Goal: Task Accomplishment & Management: Complete application form

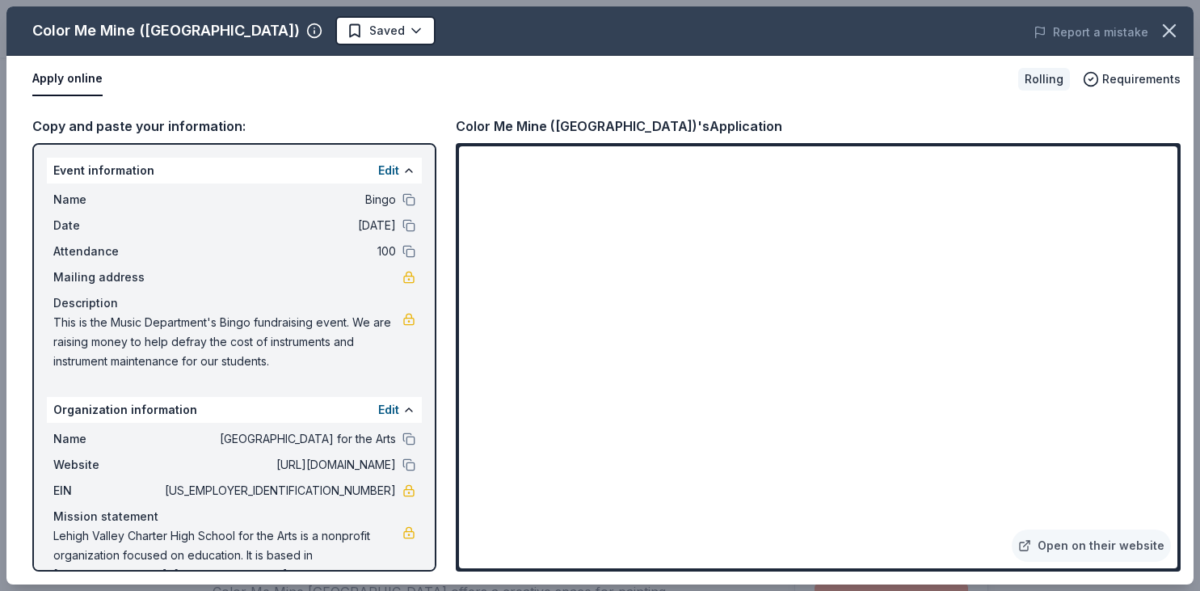
scroll to position [341, 0]
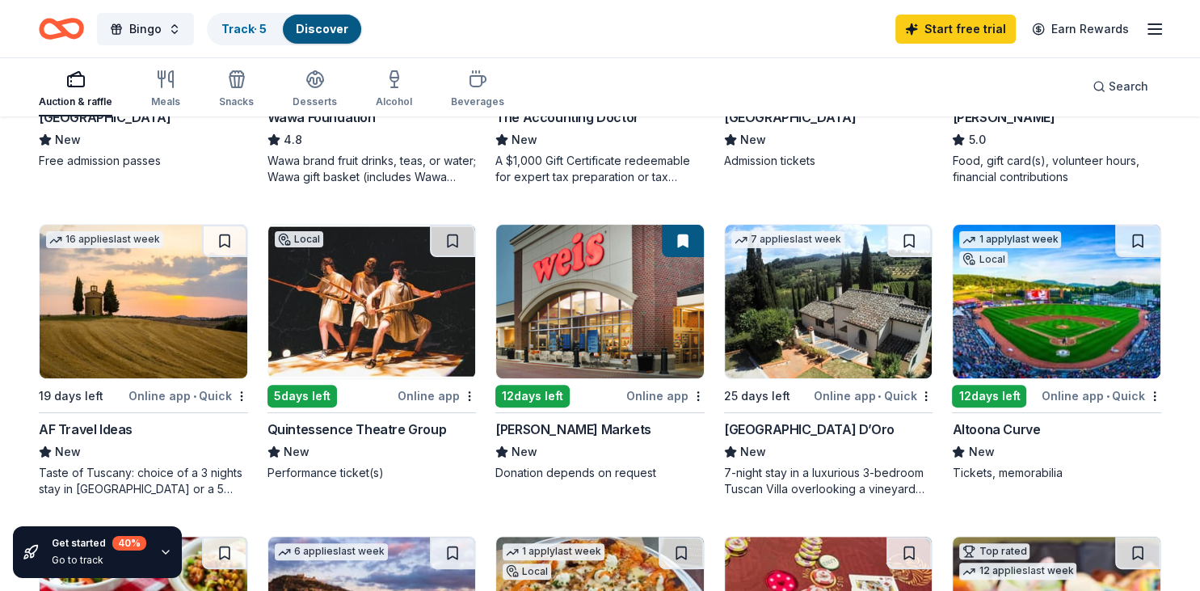
scroll to position [428, 0]
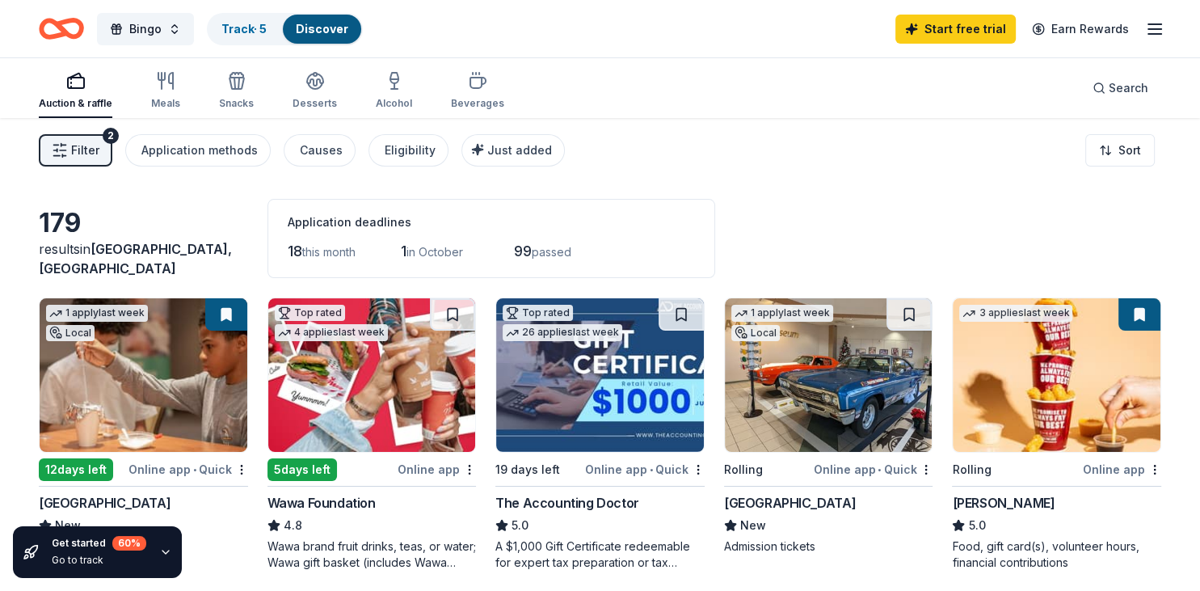
click at [1012, 402] on img at bounding box center [1057, 375] width 208 height 154
click at [694, 163] on div "Filter 2 Application methods Causes Eligibility Just added Sort" at bounding box center [600, 150] width 1200 height 65
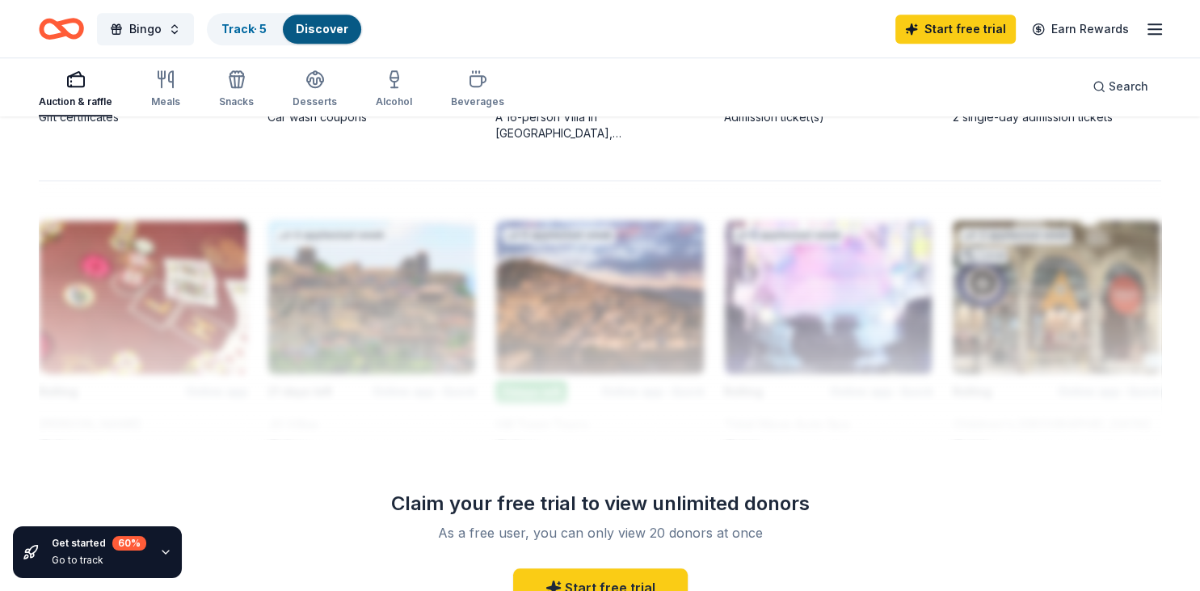
scroll to position [1408, 0]
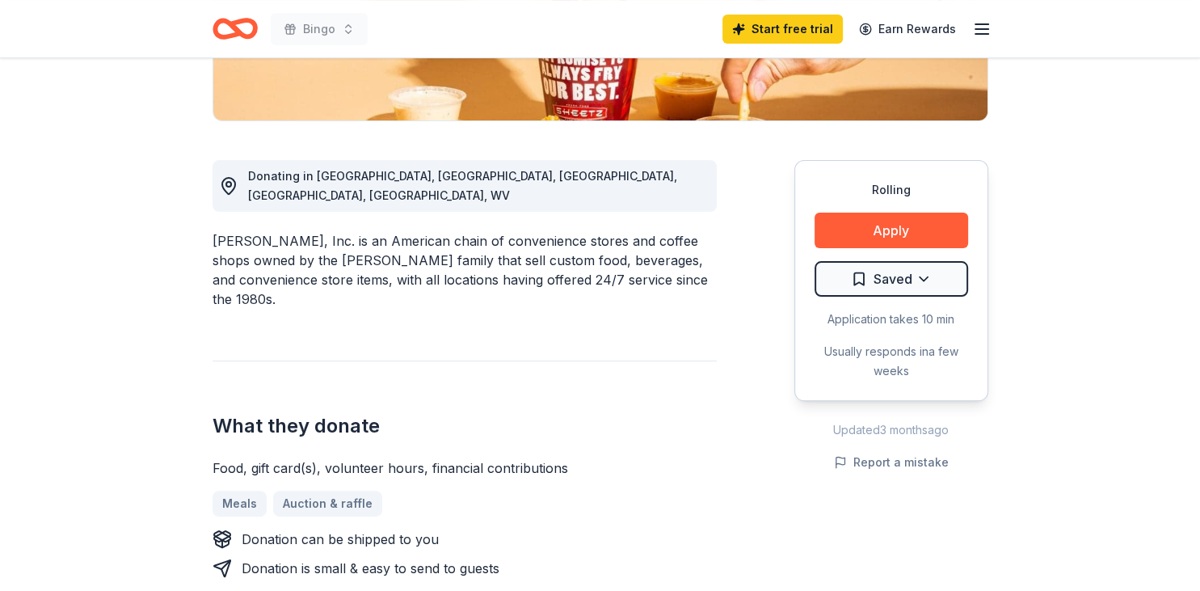
scroll to position [367, 0]
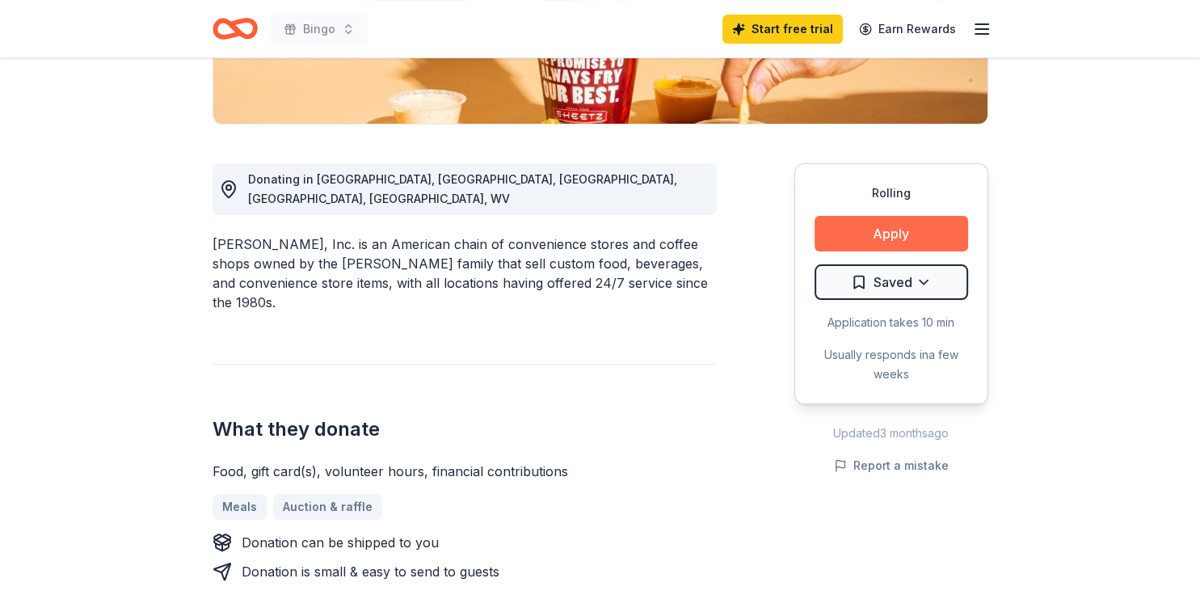
click at [885, 242] on button "Apply" at bounding box center [892, 234] width 154 height 36
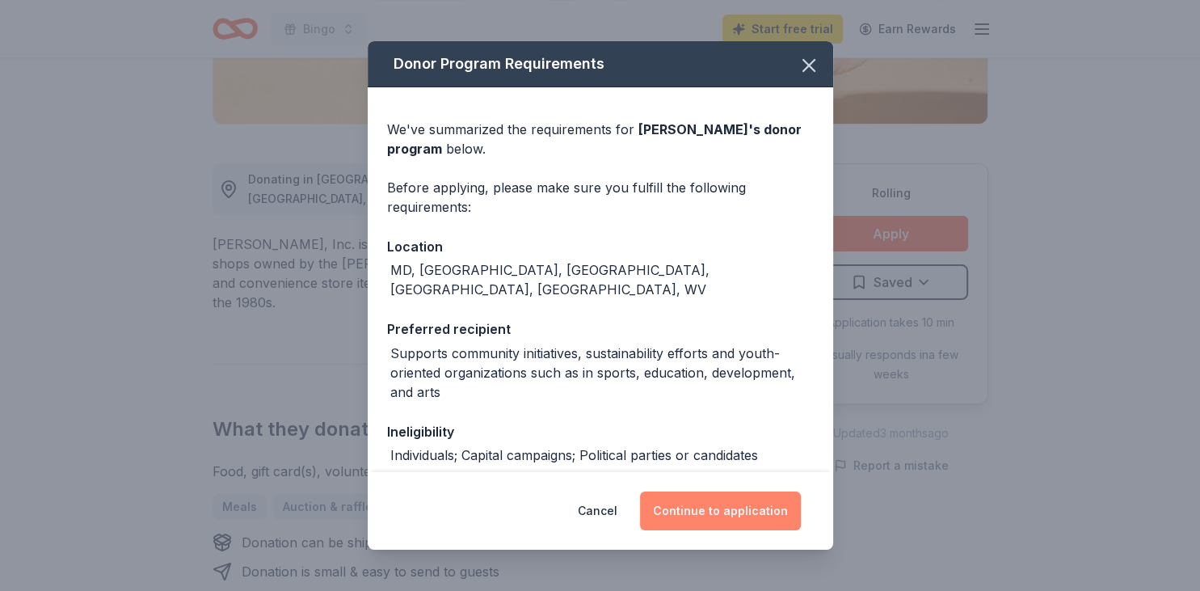
click at [703, 519] on button "Continue to application" at bounding box center [720, 510] width 161 height 39
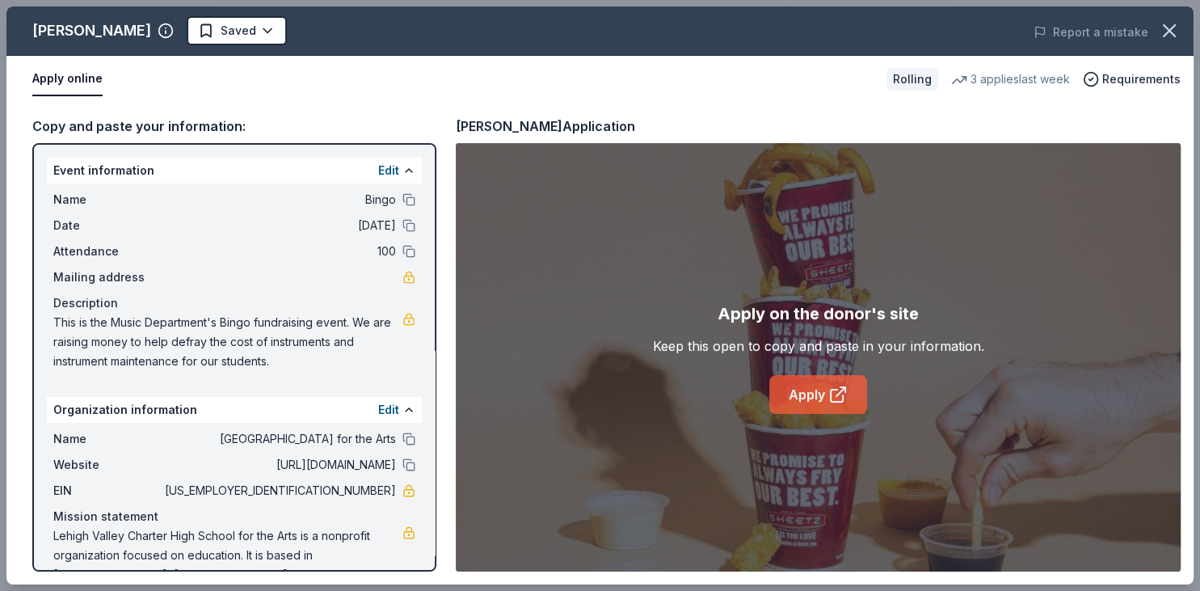
click at [820, 394] on link "Apply" at bounding box center [818, 394] width 98 height 39
